Goal: Task Accomplishment & Management: Manage account settings

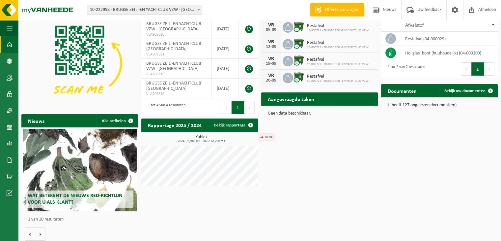
scroll to position [37, 0]
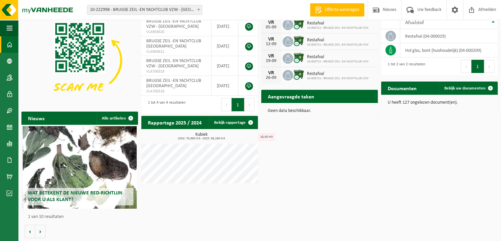
click at [318, 95] on h2 "Aangevraagde taken" at bounding box center [291, 96] width 60 height 13
click at [297, 95] on h2 "Aangevraagde taken" at bounding box center [291, 96] width 60 height 13
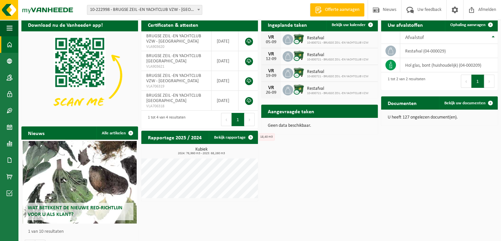
scroll to position [0, 0]
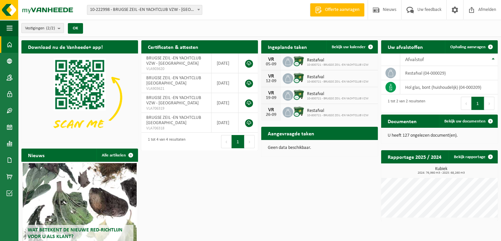
click at [58, 26] on button "Vestigingen (2/2)" at bounding box center [42, 28] width 43 height 10
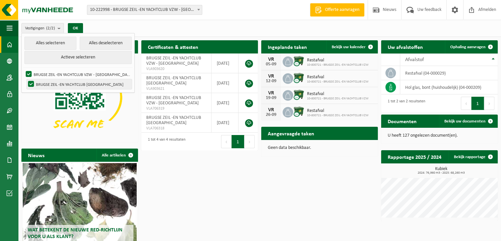
click at [68, 84] on label "BRUGSE ZEIL -EN YACHTCLUB [GEOGRAPHIC_DATA]" at bounding box center [79, 84] width 105 height 10
click at [26, 79] on input "BRUGSE ZEIL -EN YACHTCLUB [GEOGRAPHIC_DATA]" at bounding box center [25, 79] width 0 height 0
click at [68, 84] on label "BRUGSE ZEIL -EN YACHTCLUB [GEOGRAPHIC_DATA]" at bounding box center [79, 84] width 105 height 10
click at [26, 79] on input "BRUGSE ZEIL -EN YACHTCLUB [GEOGRAPHIC_DATA]" at bounding box center [25, 79] width 0 height 0
checkbox input "true"
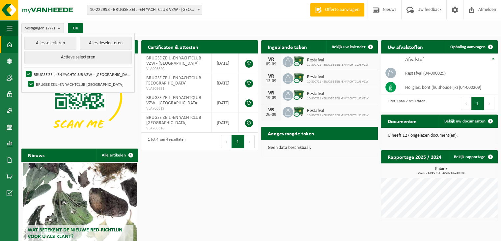
click at [199, 10] on b at bounding box center [198, 10] width 3 height 2
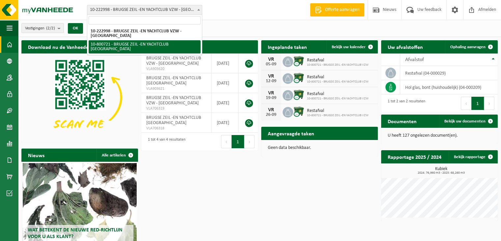
select select "107539"
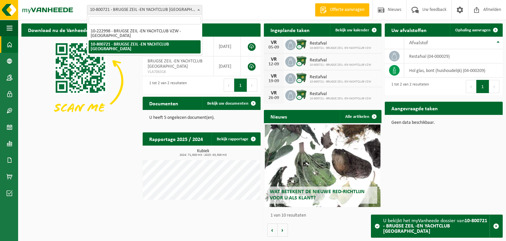
click at [199, 8] on span at bounding box center [199, 9] width 7 height 9
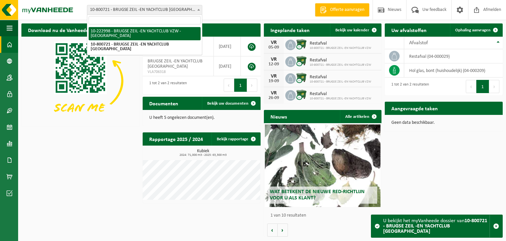
select select "99908"
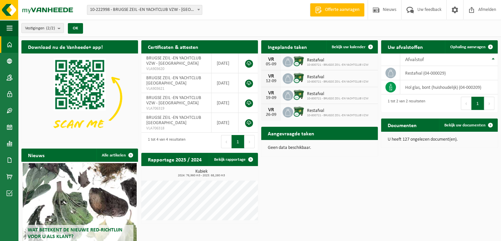
click at [199, 8] on span at bounding box center [199, 9] width 7 height 9
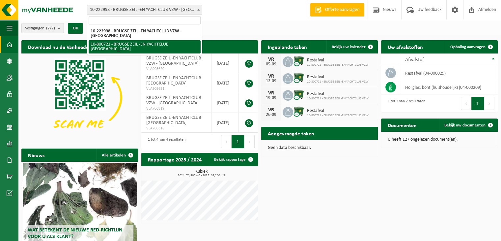
select select "107539"
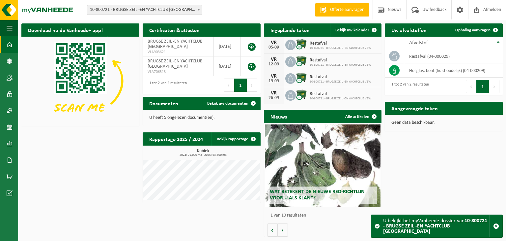
drag, startPoint x: 65, startPoint y: 237, endPoint x: 85, endPoint y: 220, distance: 26.5
click at [65, 236] on div "Download nu de Vanheede+ app! Verberg Certificaten & attesten Bekijk uw certifi…" at bounding box center [262, 130] width 485 height 220
